Goal: Entertainment & Leisure: Consume media (video, audio)

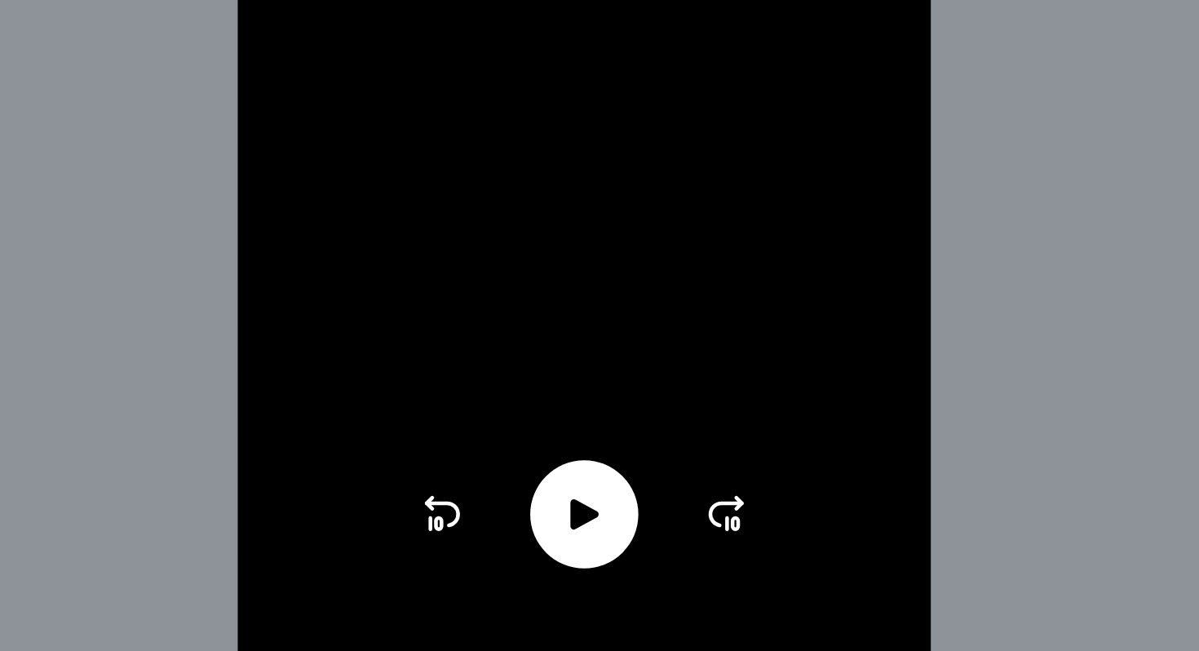
click at [524, 377] on video at bounding box center [600, 325] width 408 height 651
click at [605, 578] on icon at bounding box center [600, 570] width 26 height 26
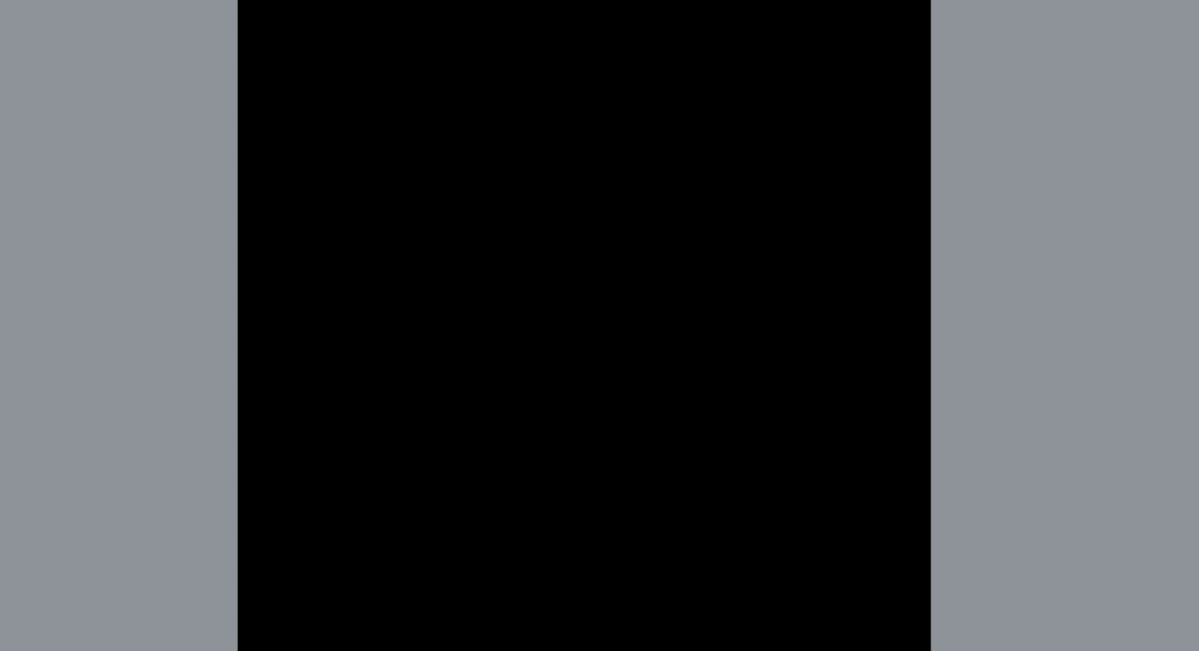
click at [647, 148] on video at bounding box center [600, 325] width 408 height 651
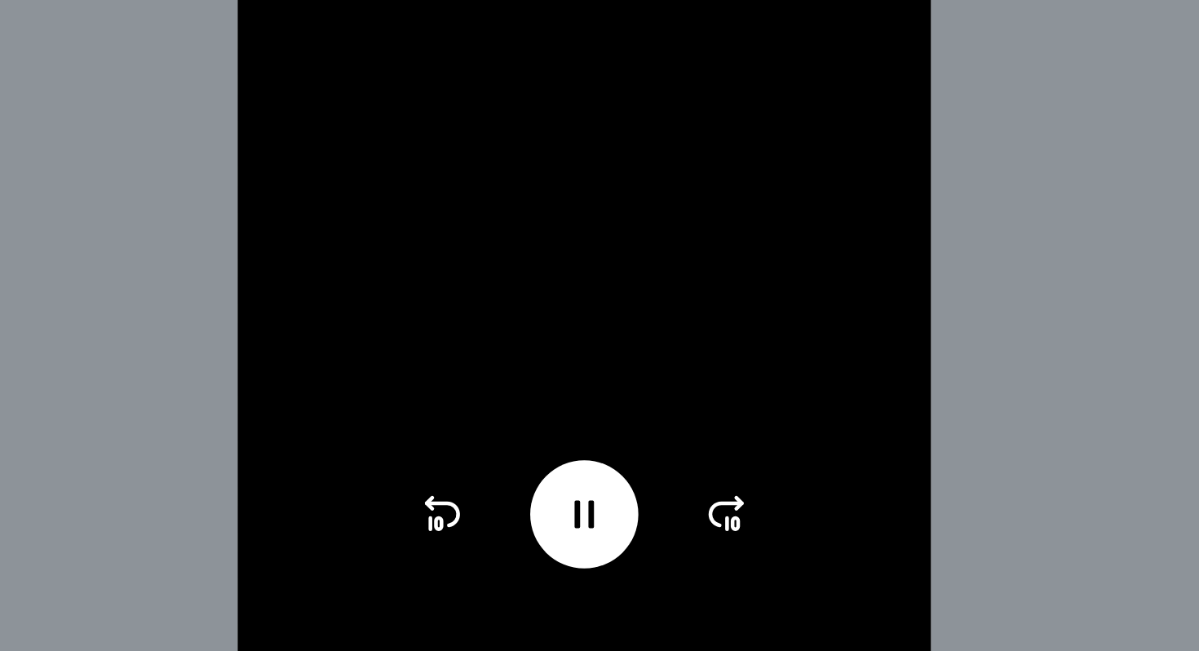
click at [604, 578] on icon at bounding box center [599, 570] width 11 height 16
